Goal: Task Accomplishment & Management: Manage account settings

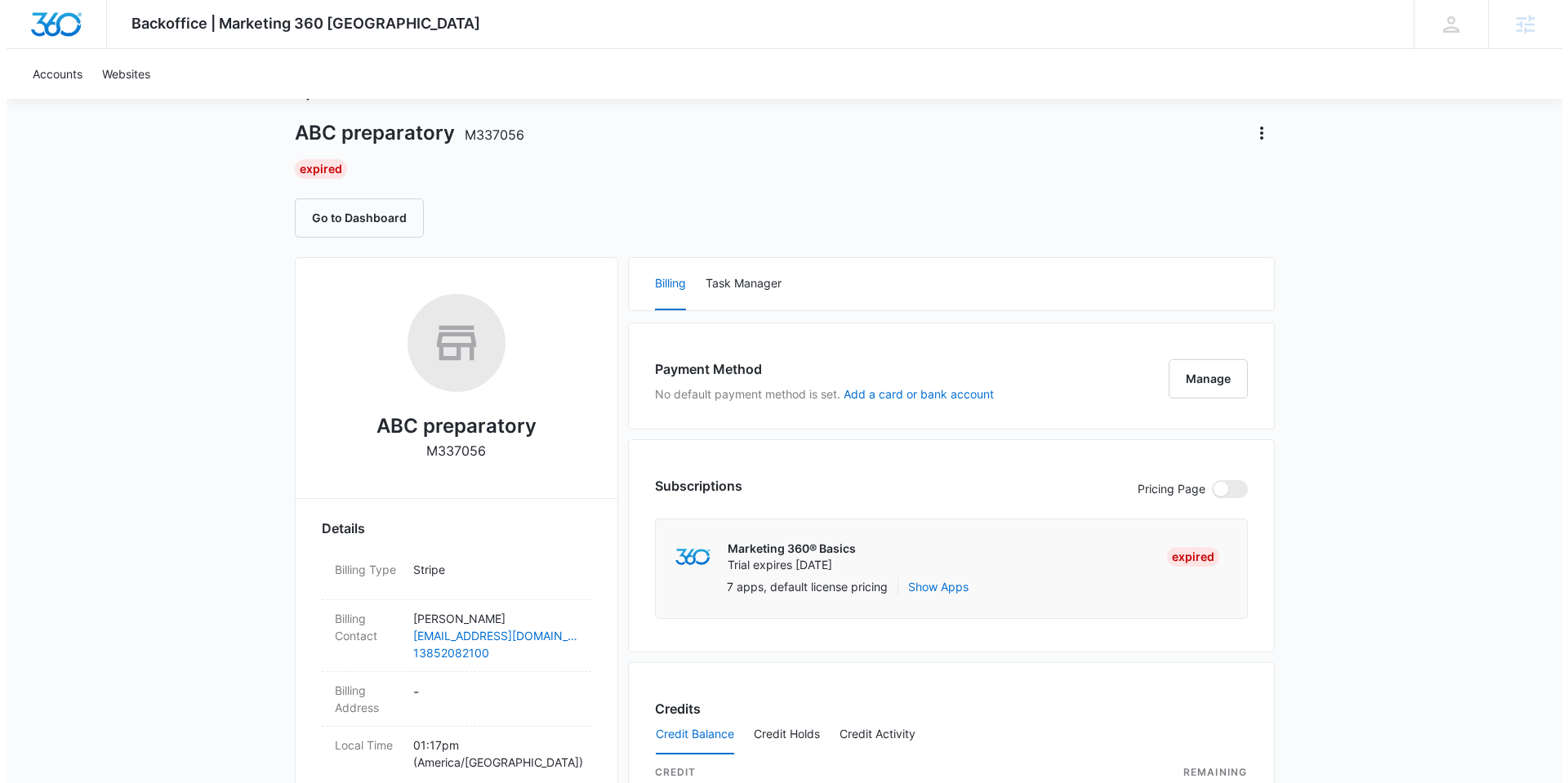
scroll to position [147, 0]
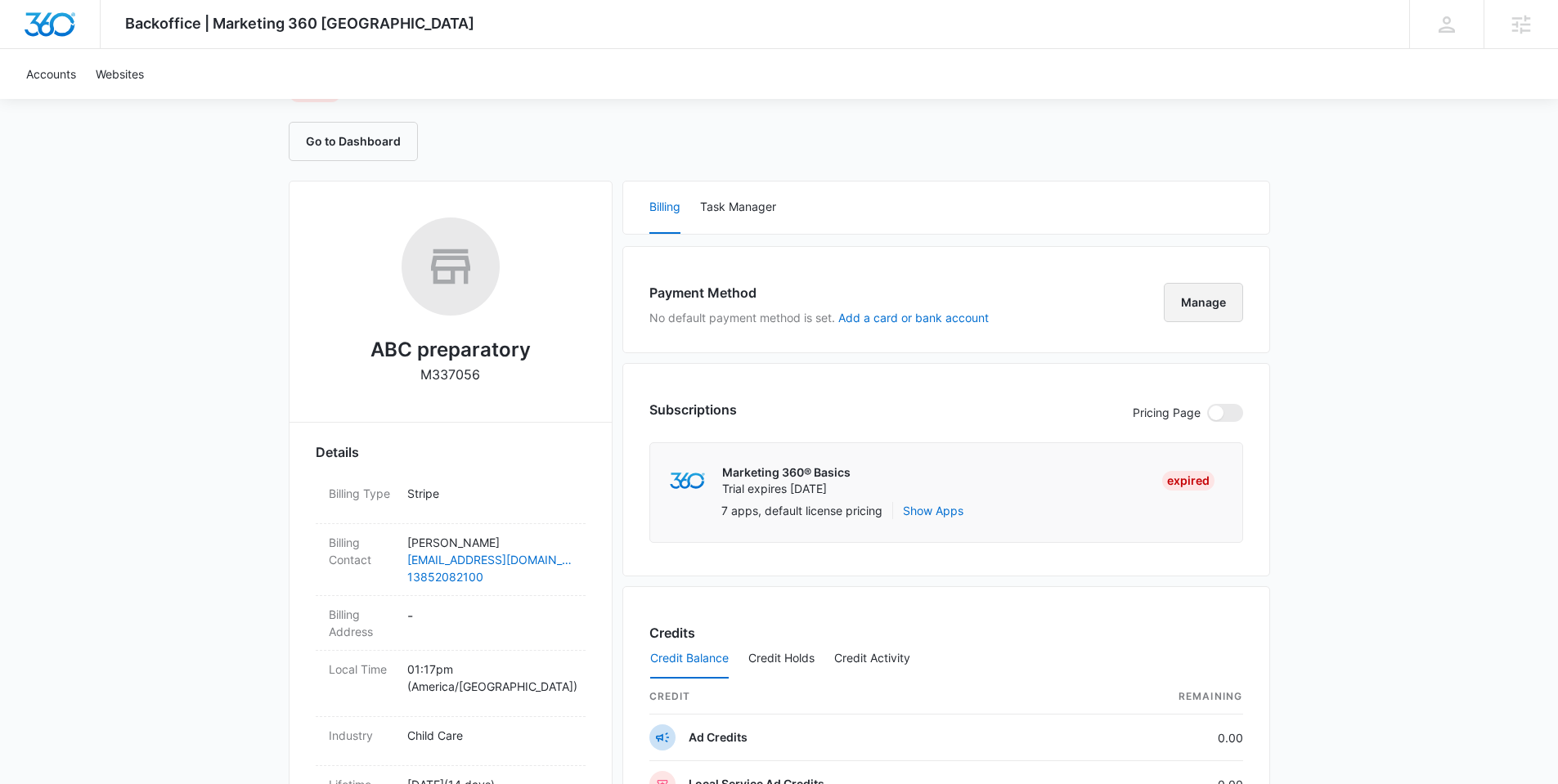
click at [1196, 301] on button "Manage" at bounding box center [1203, 303] width 79 height 40
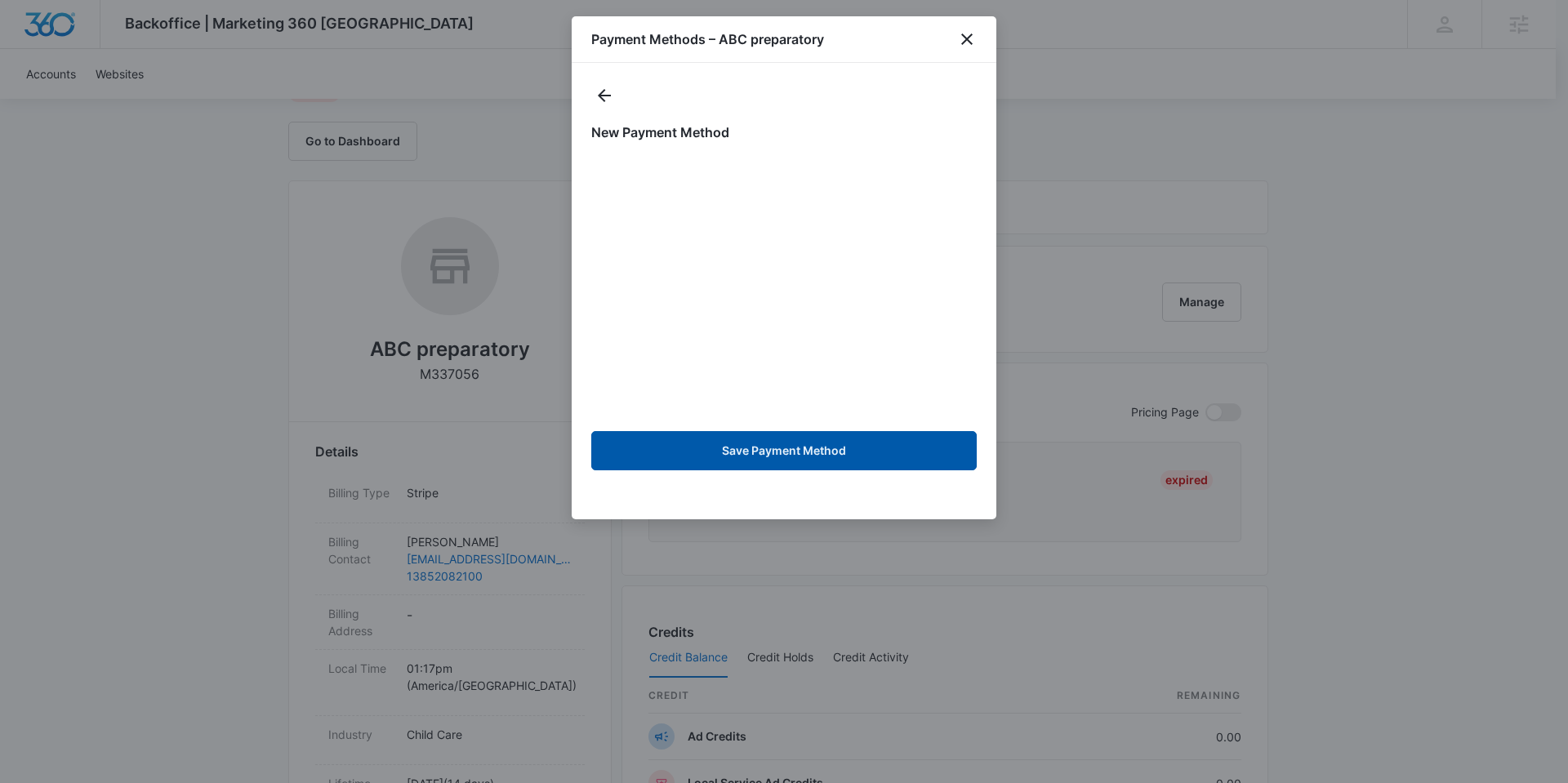
click at [790, 448] on button "Save Payment Method" at bounding box center [784, 451] width 386 height 39
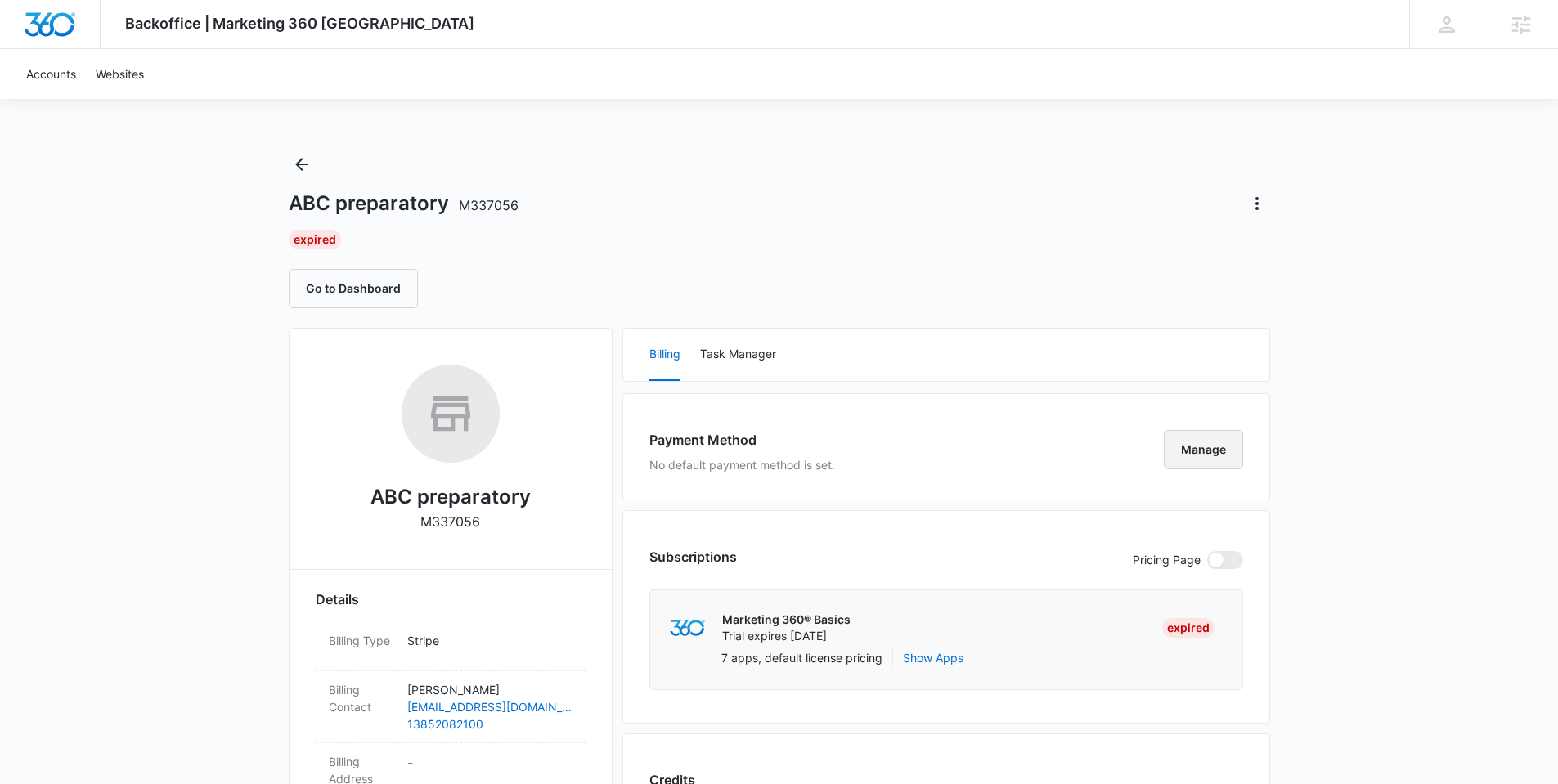
click at [1217, 440] on button "Manage" at bounding box center [1203, 450] width 79 height 40
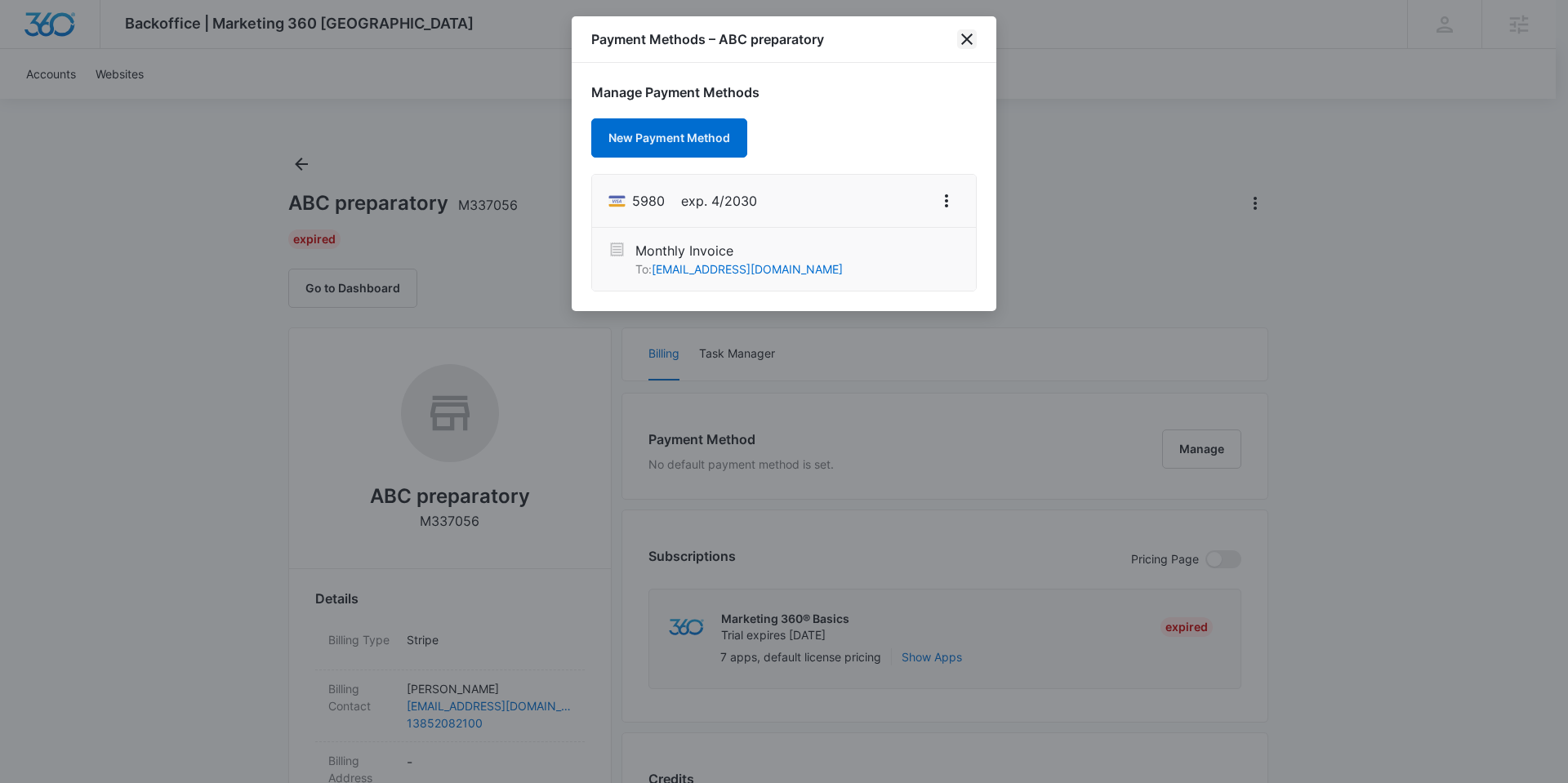
click at [963, 39] on icon "close" at bounding box center [967, 39] width 20 height 20
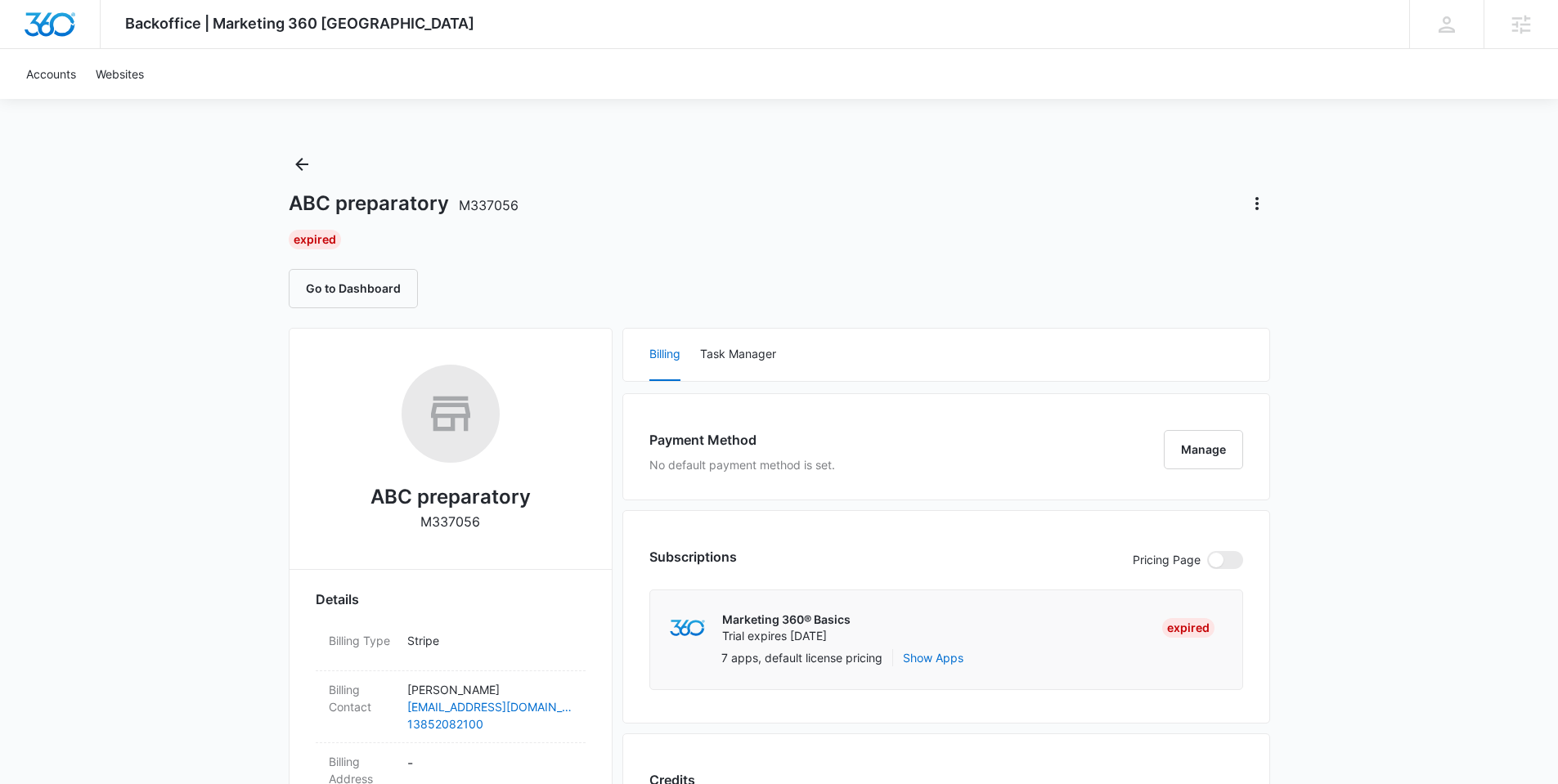
click at [1042, 163] on div "ABC preparatory M337056 Expired Go to Dashboard" at bounding box center [779, 229] width 981 height 157
click at [305, 166] on icon "Back" at bounding box center [302, 164] width 20 height 20
